Goal: Task Accomplishment & Management: Manage account settings

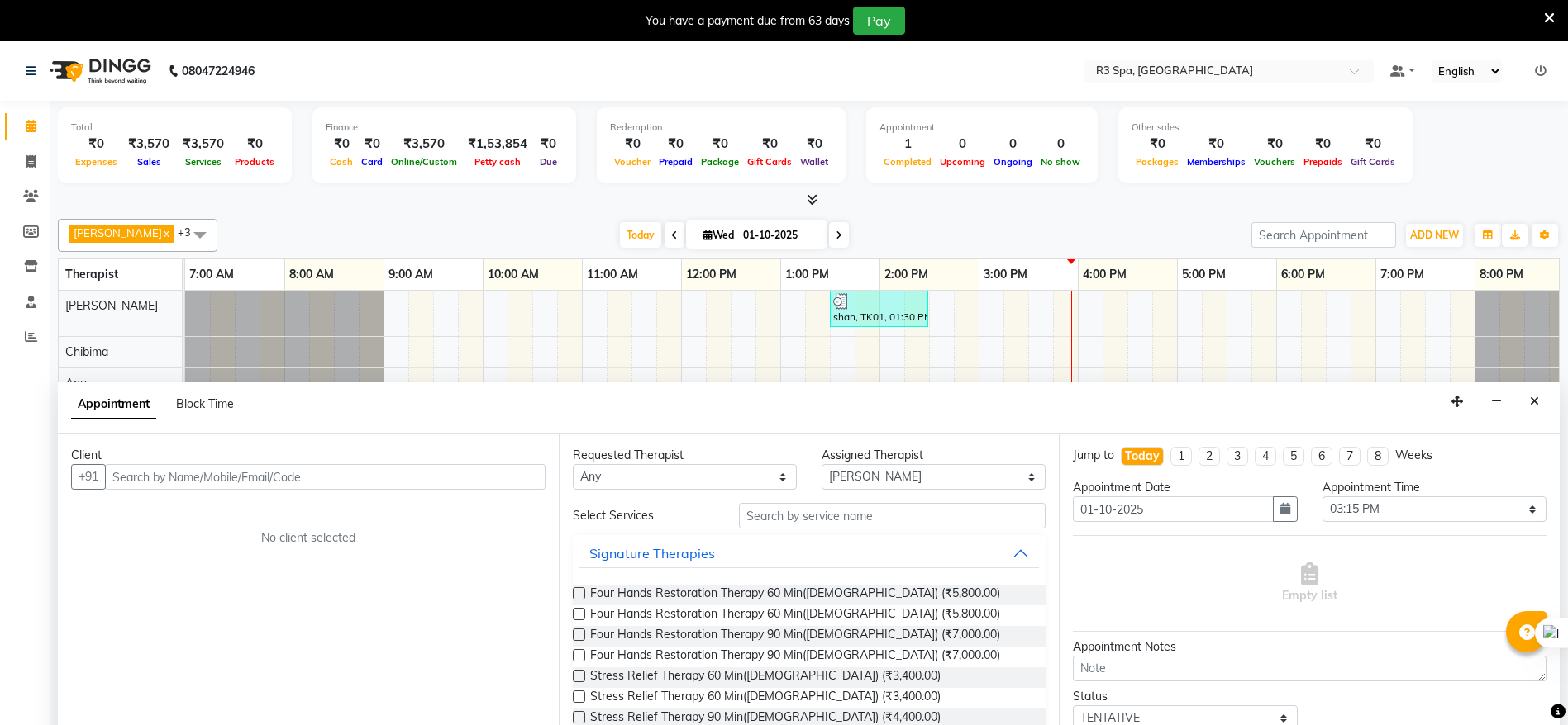
select select "88891"
select select "915"
select select "tentative"
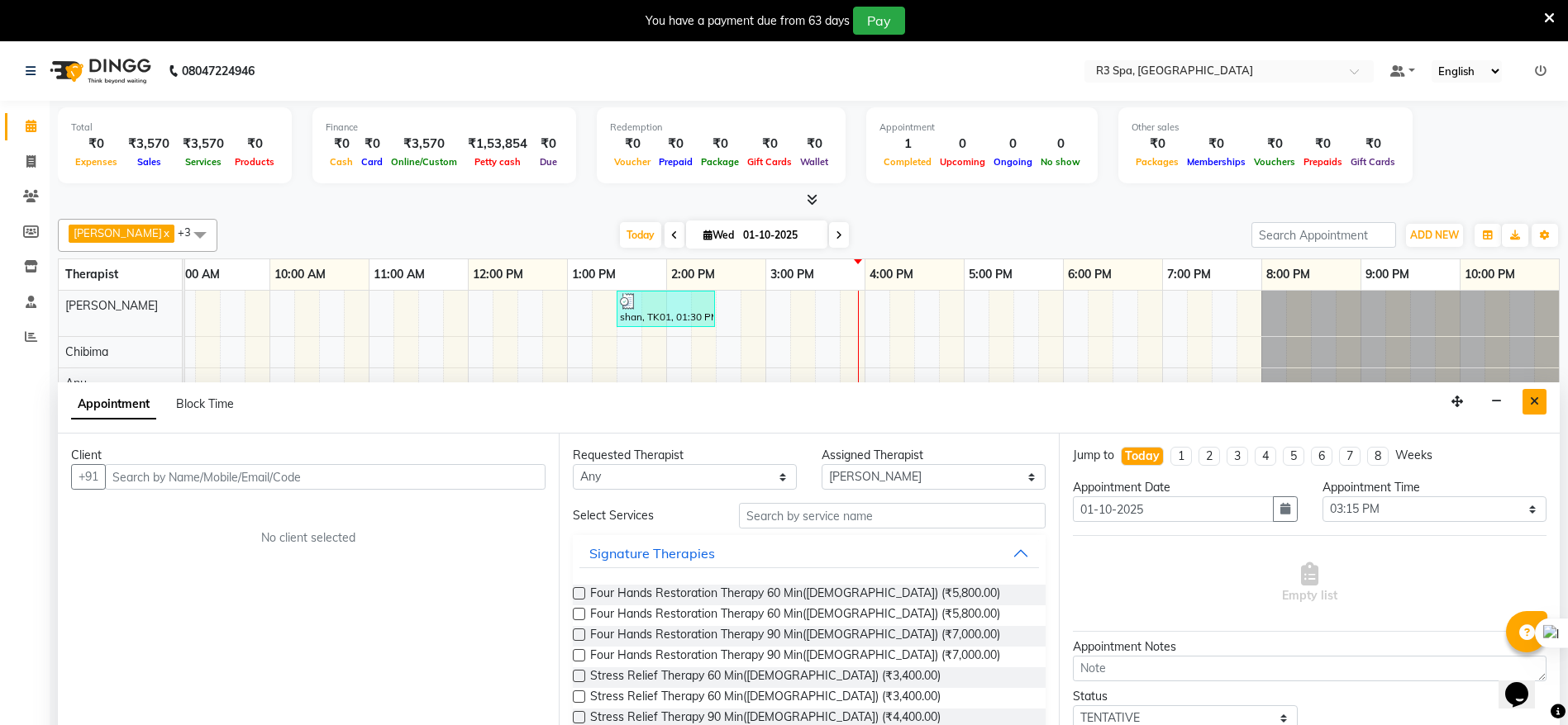
click at [1532, 396] on icon "Close" at bounding box center [1535, 402] width 9 height 11
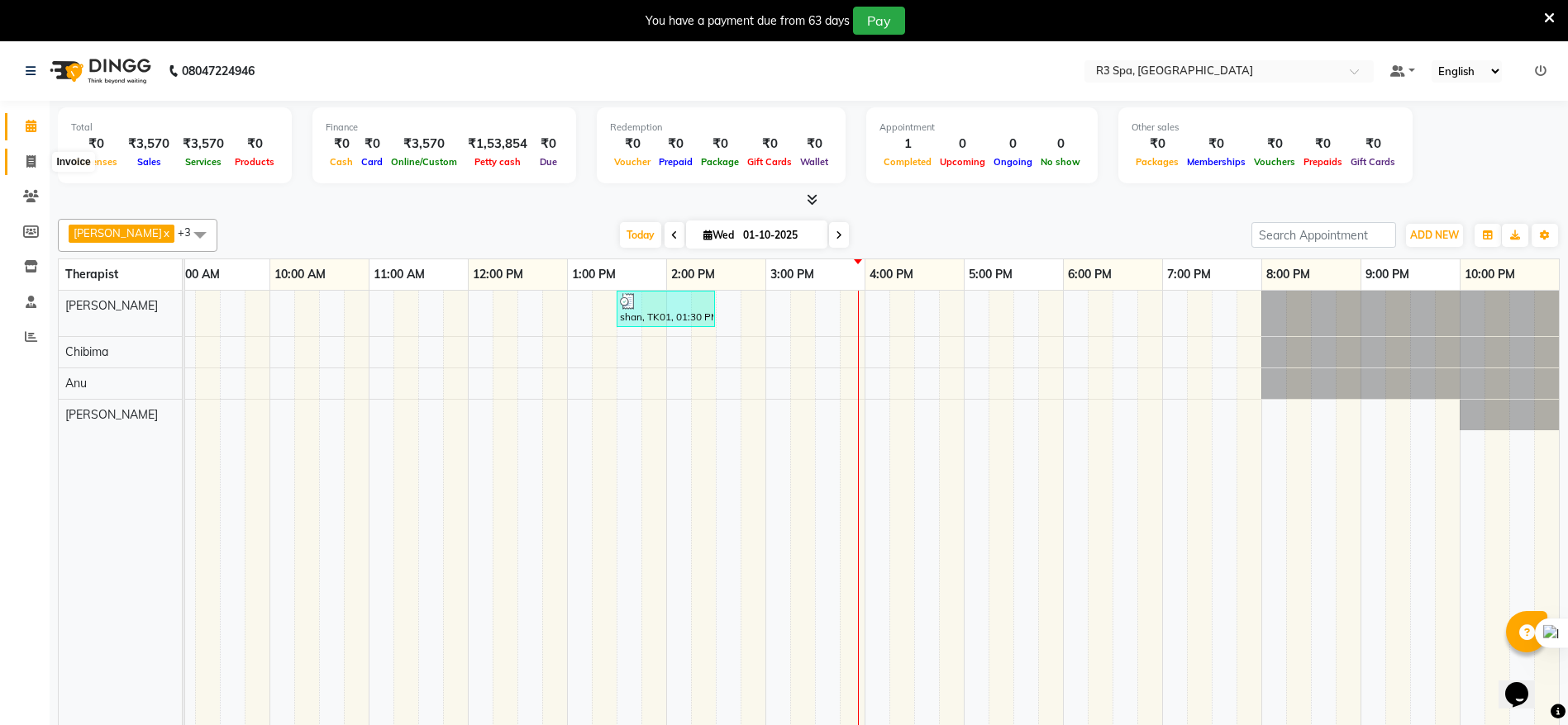
click at [33, 163] on icon at bounding box center [31, 161] width 9 height 12
select select "service"
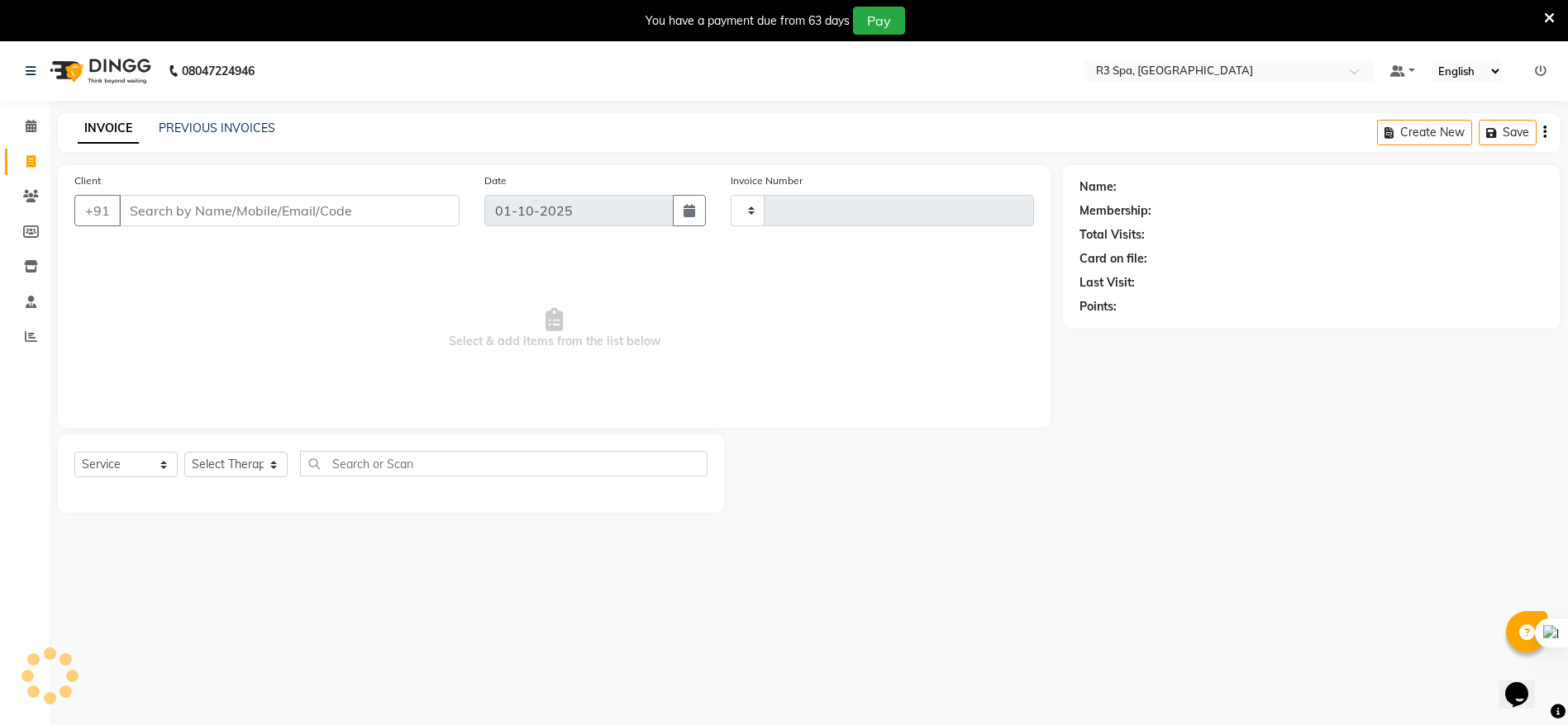
type input "0254"
select select "8612"
click at [165, 220] on input "Client" at bounding box center [289, 210] width 340 height 31
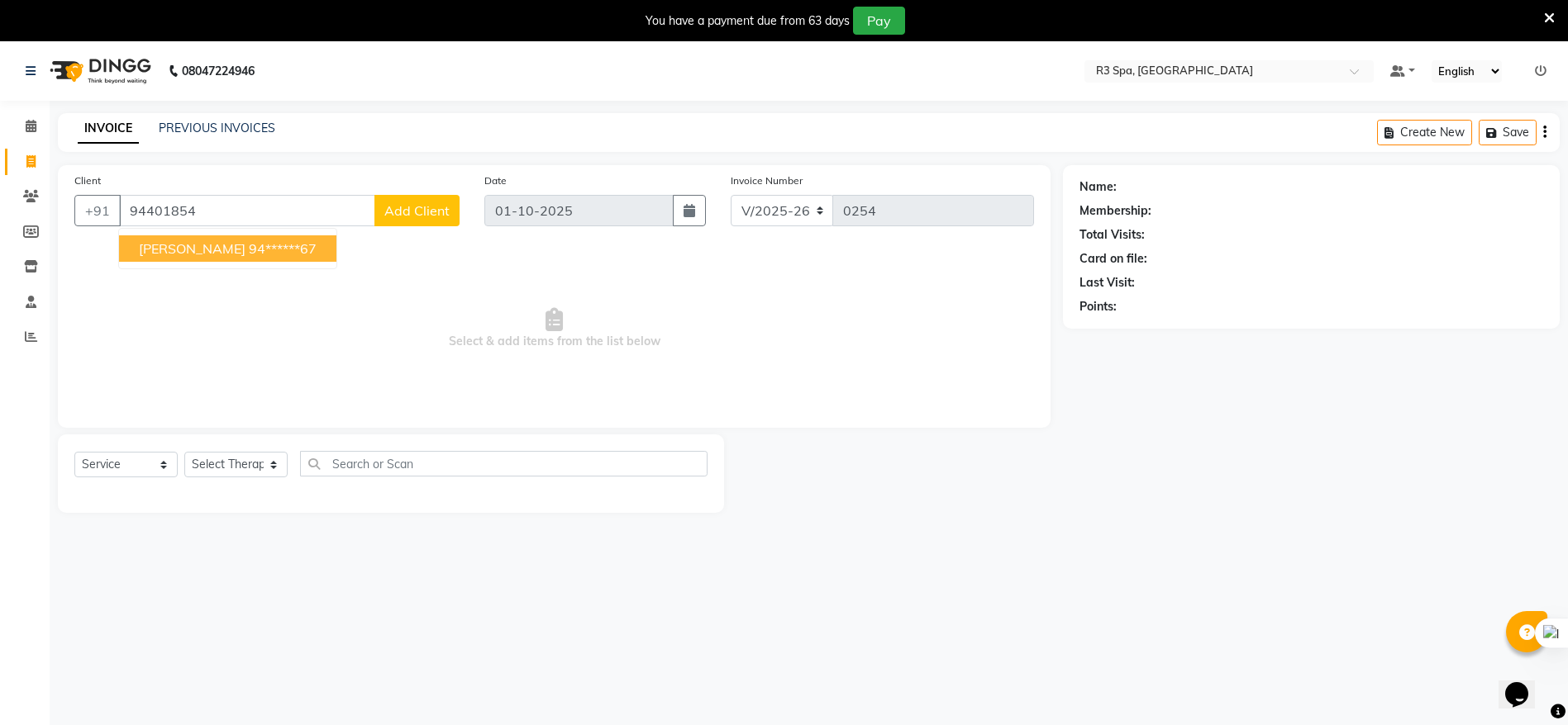
type input "94401854"
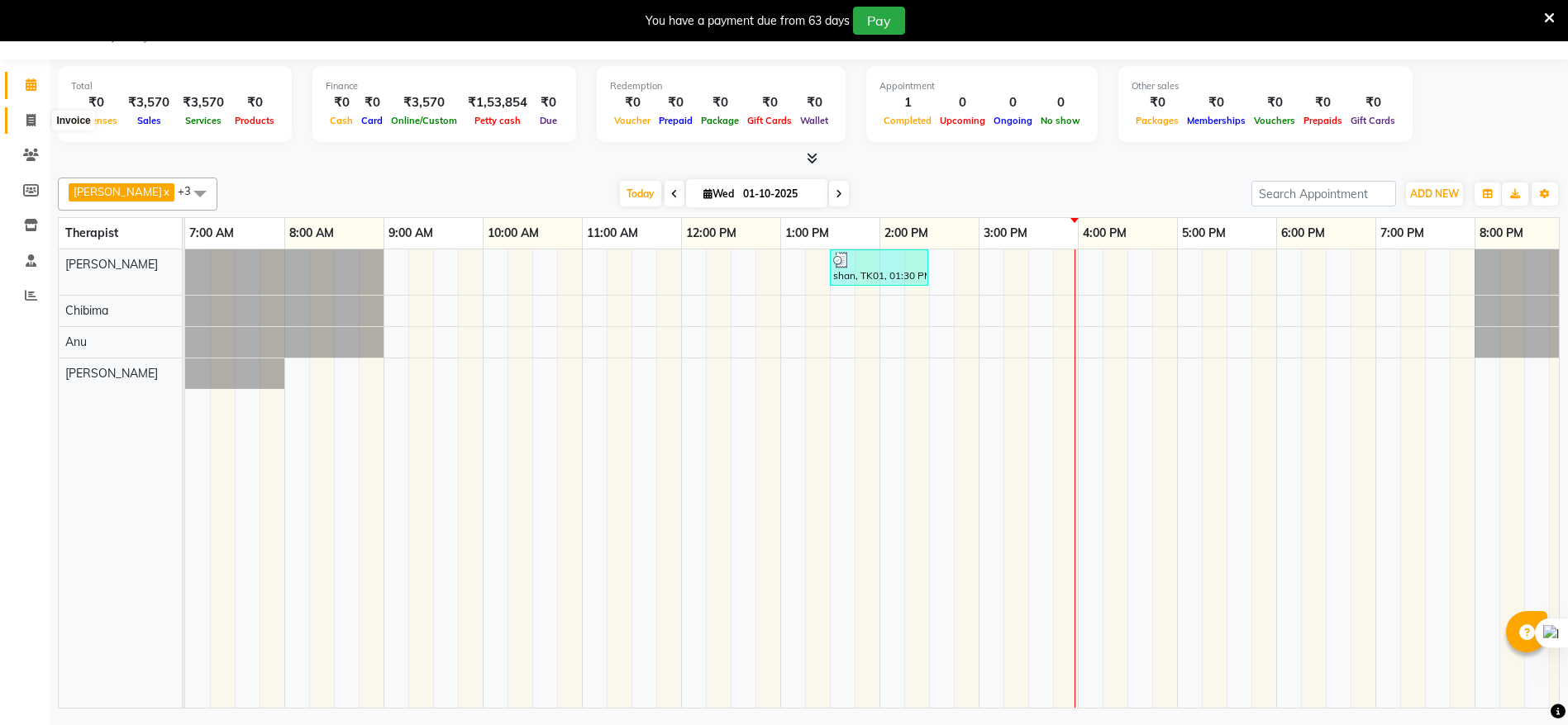
click at [30, 118] on icon at bounding box center [31, 119] width 9 height 12
select select "service"
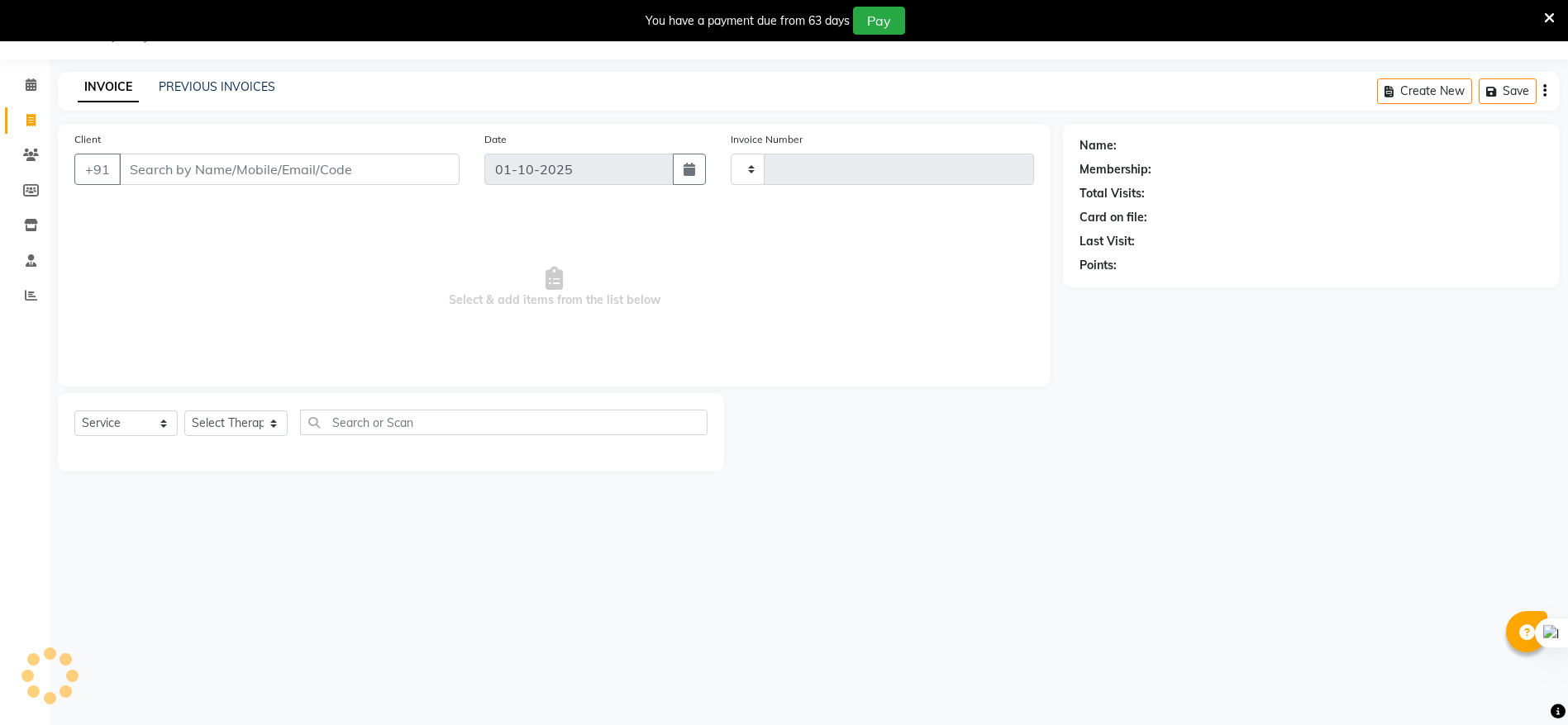
type input "0254"
select select "8612"
click at [31, 91] on span at bounding box center [30, 85] width 29 height 19
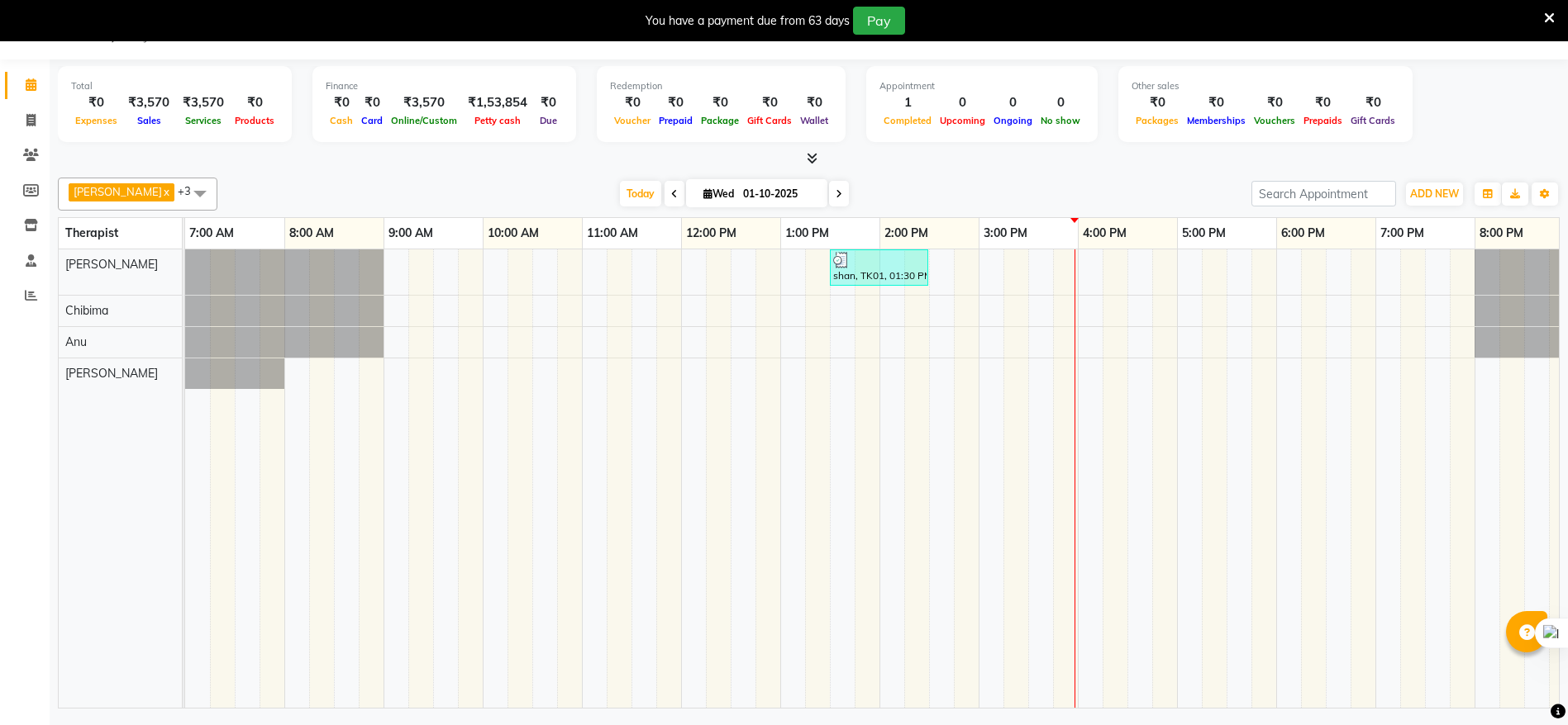
click at [232, 314] on div at bounding box center [283, 311] width 198 height 30
click at [442, 353] on div "shan, TK01, 01:30 PM-02:30 PM, Deep Tissue Repair Therapy 60 Min([DEMOGRAPHIC_D…" at bounding box center [978, 479] width 1587 height 459
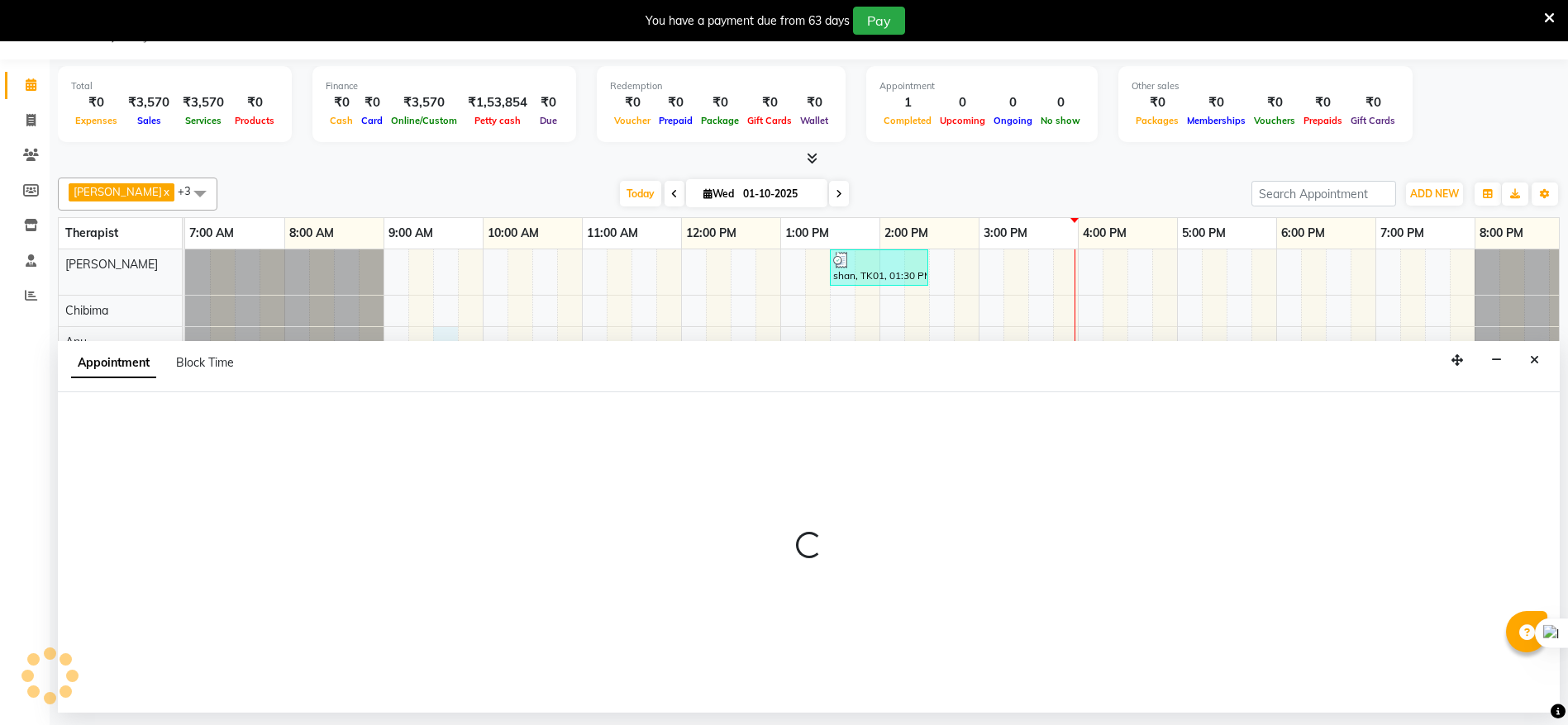
select select "86020"
select select "570"
select select "tentative"
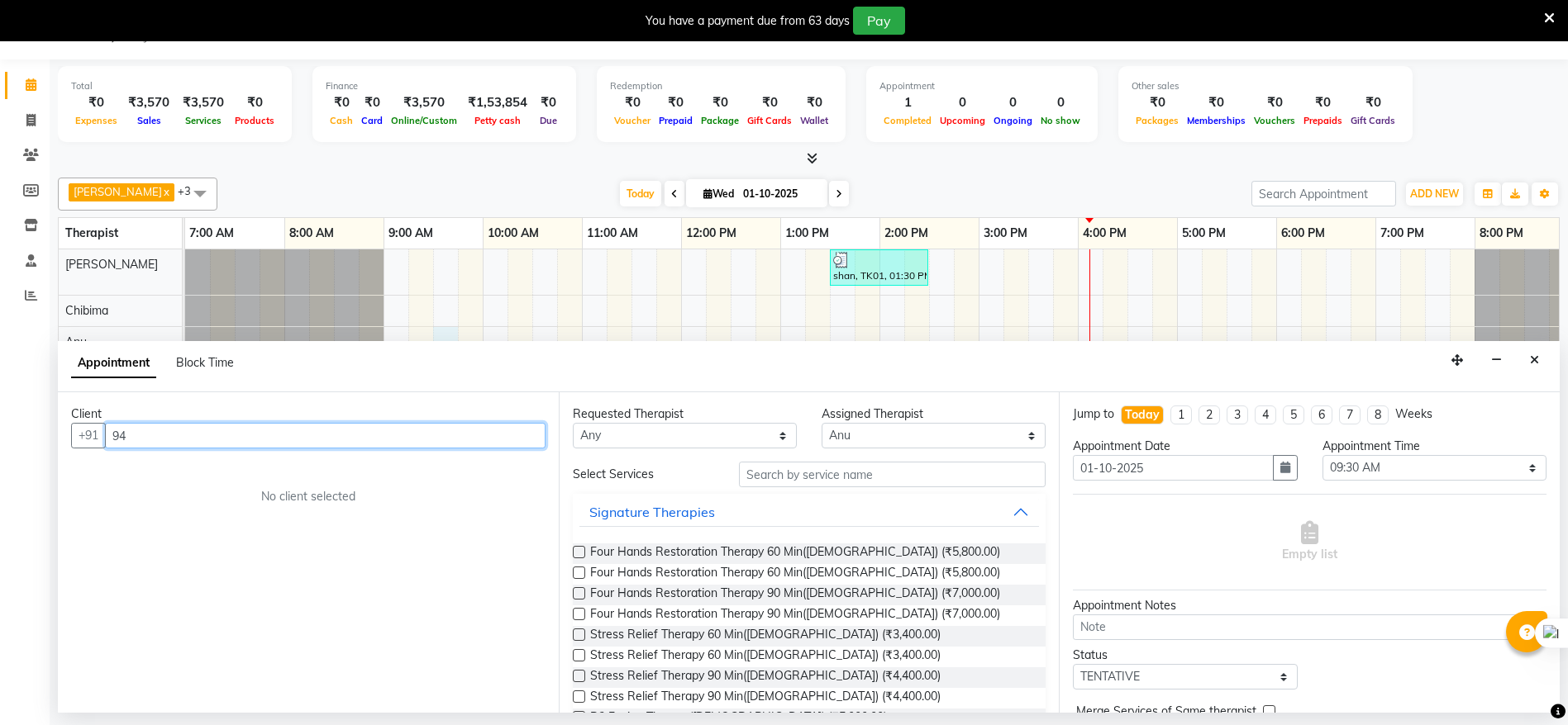
type input "9"
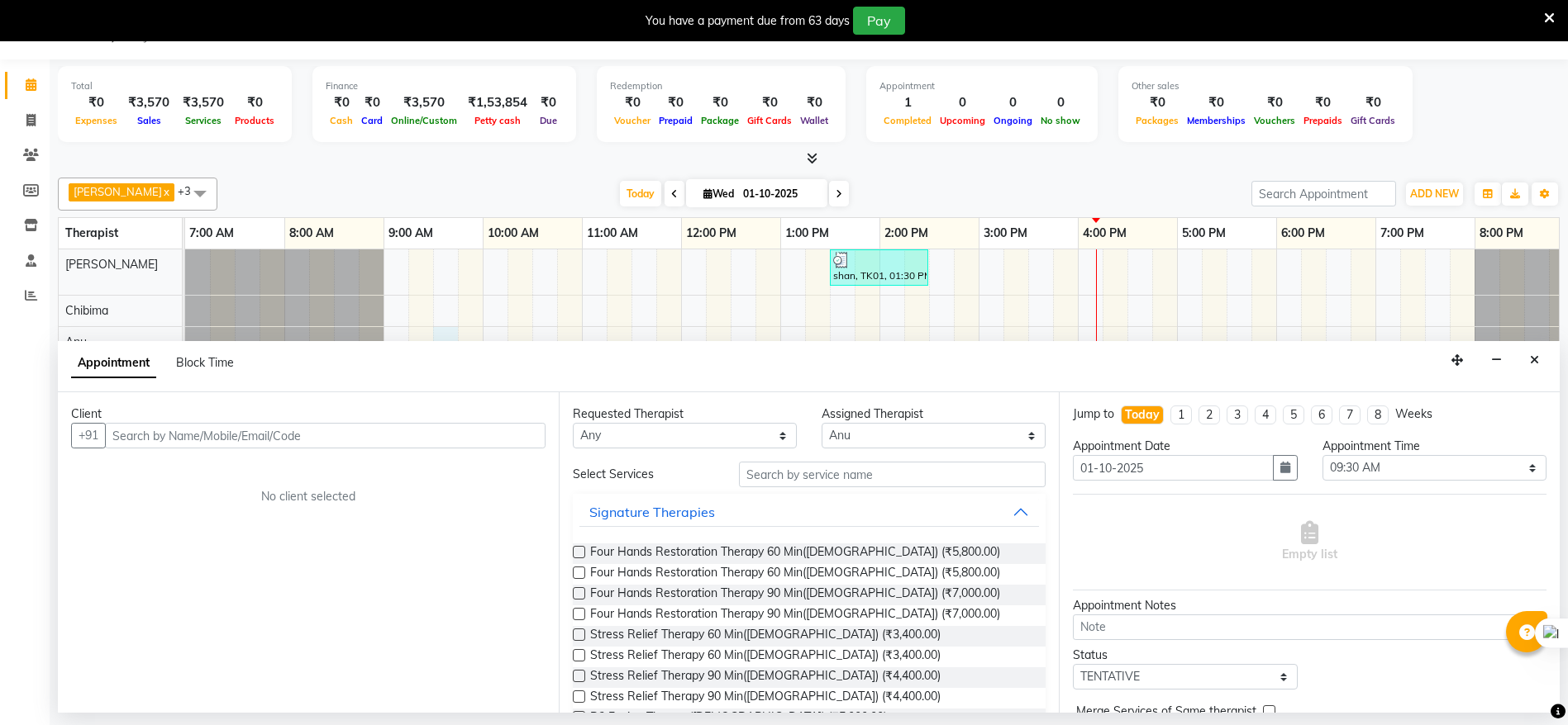
click at [1547, 19] on icon at bounding box center [1548, 18] width 10 height 15
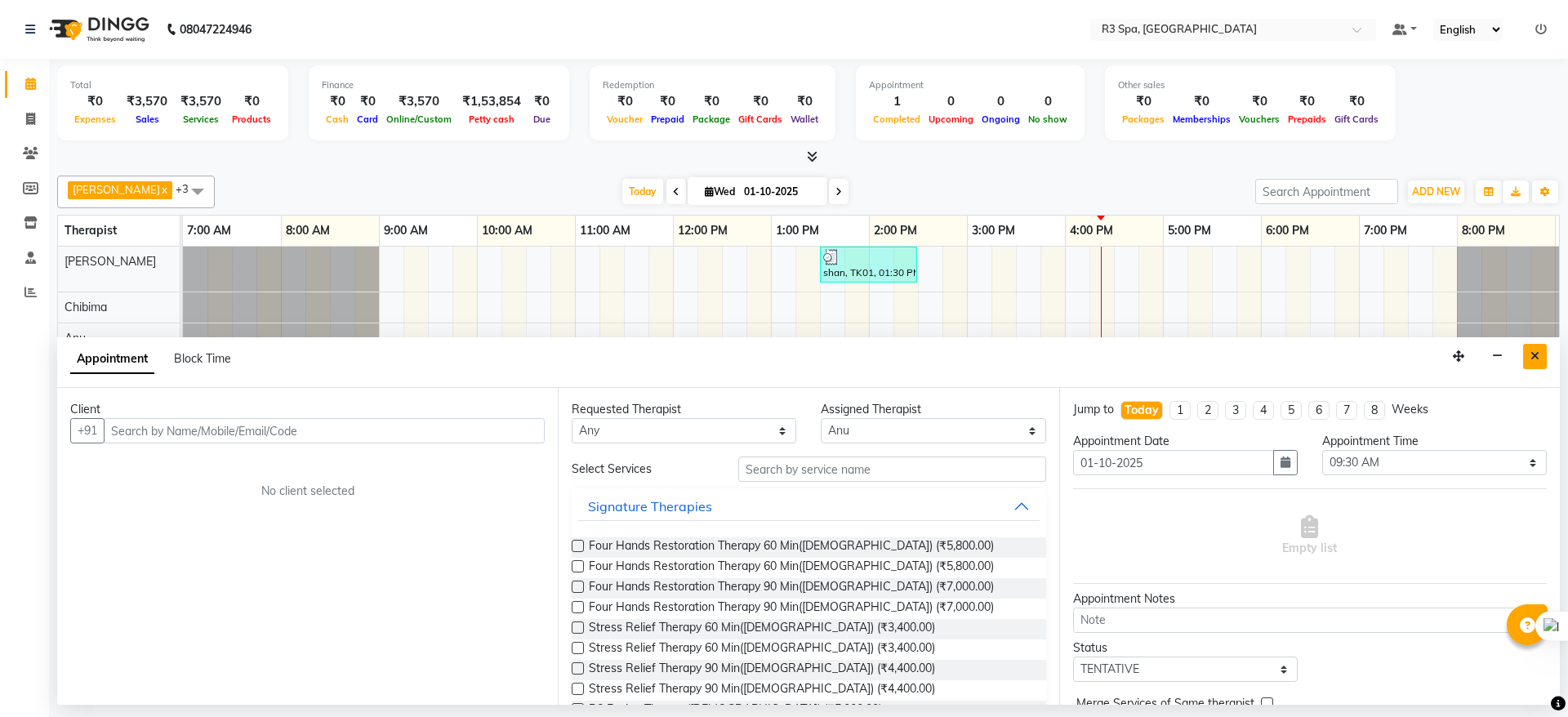
click at [1537, 353] on icon "Close" at bounding box center [1535, 356] width 9 height 11
